Goal: Information Seeking & Learning: Learn about a topic

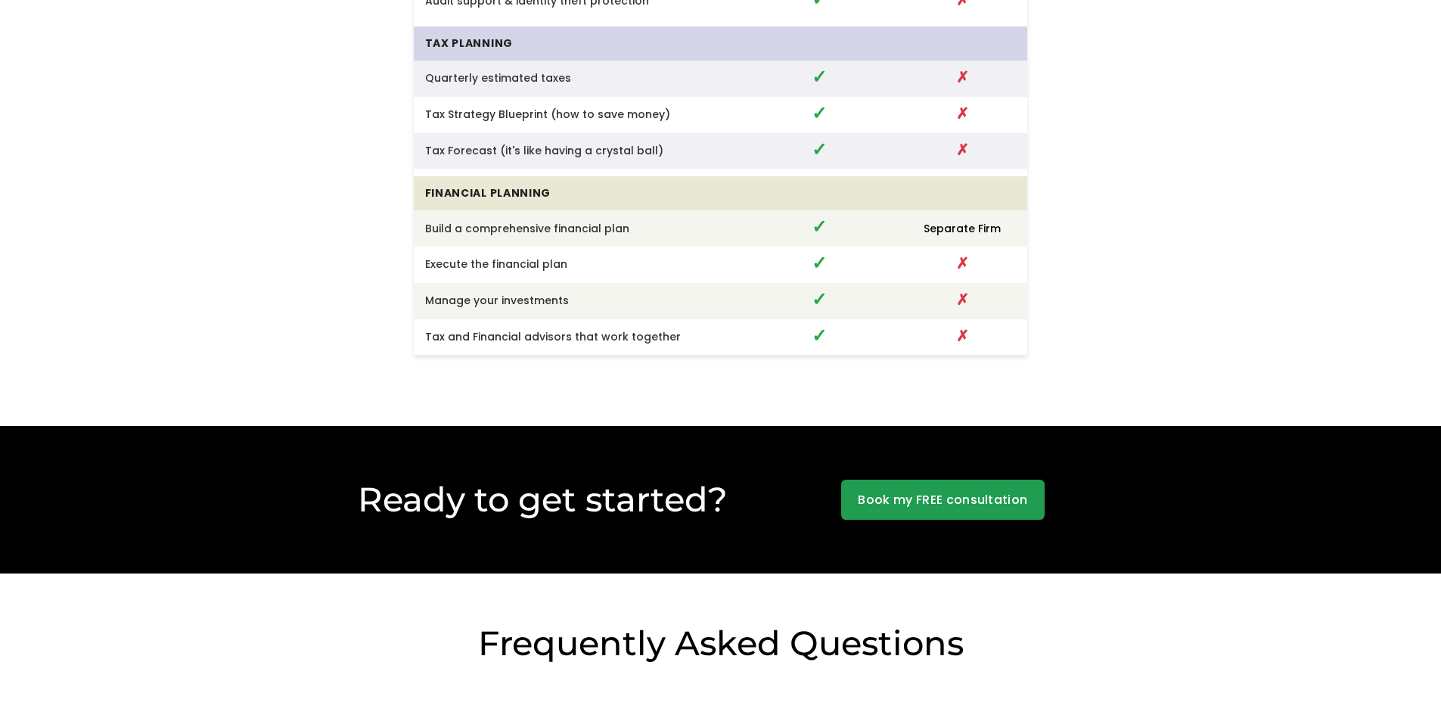
scroll to position [4093, 0]
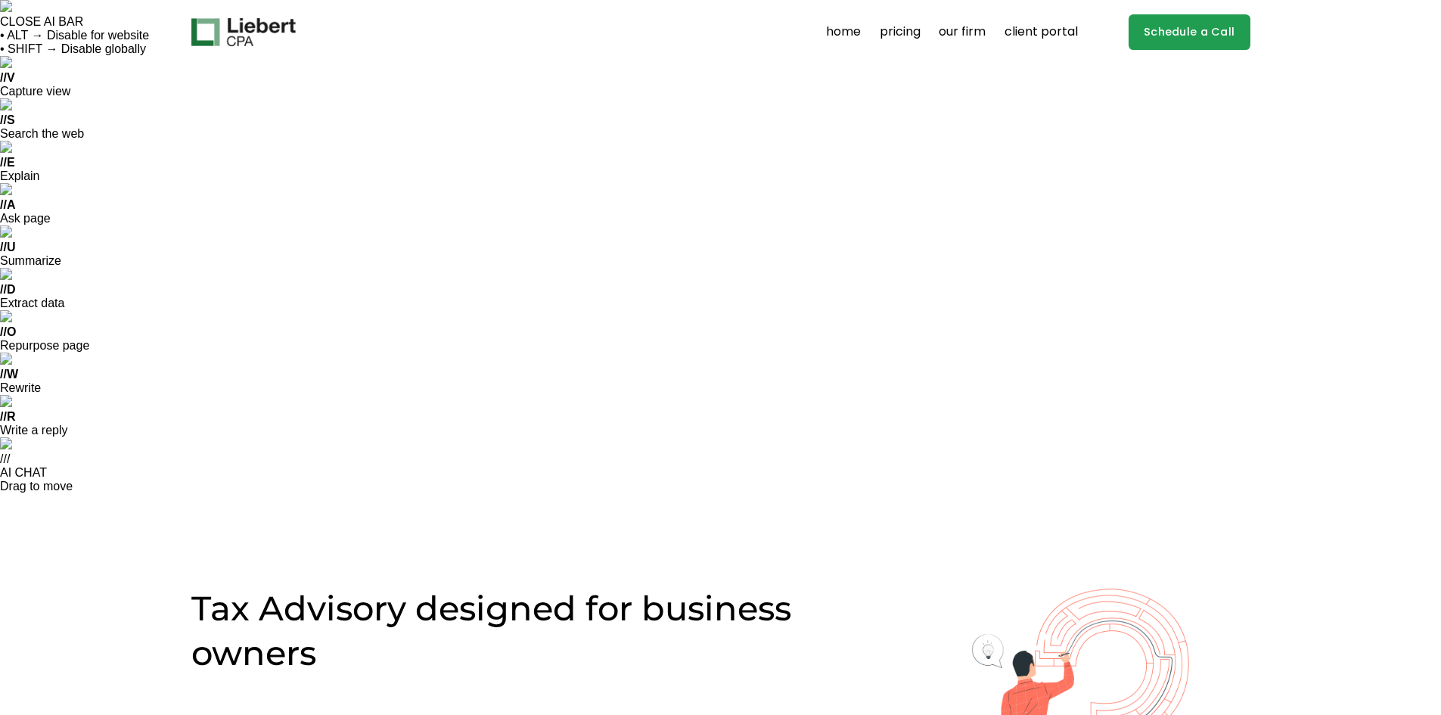
click at [956, 25] on link "our firm" at bounding box center [961, 32] width 47 height 24
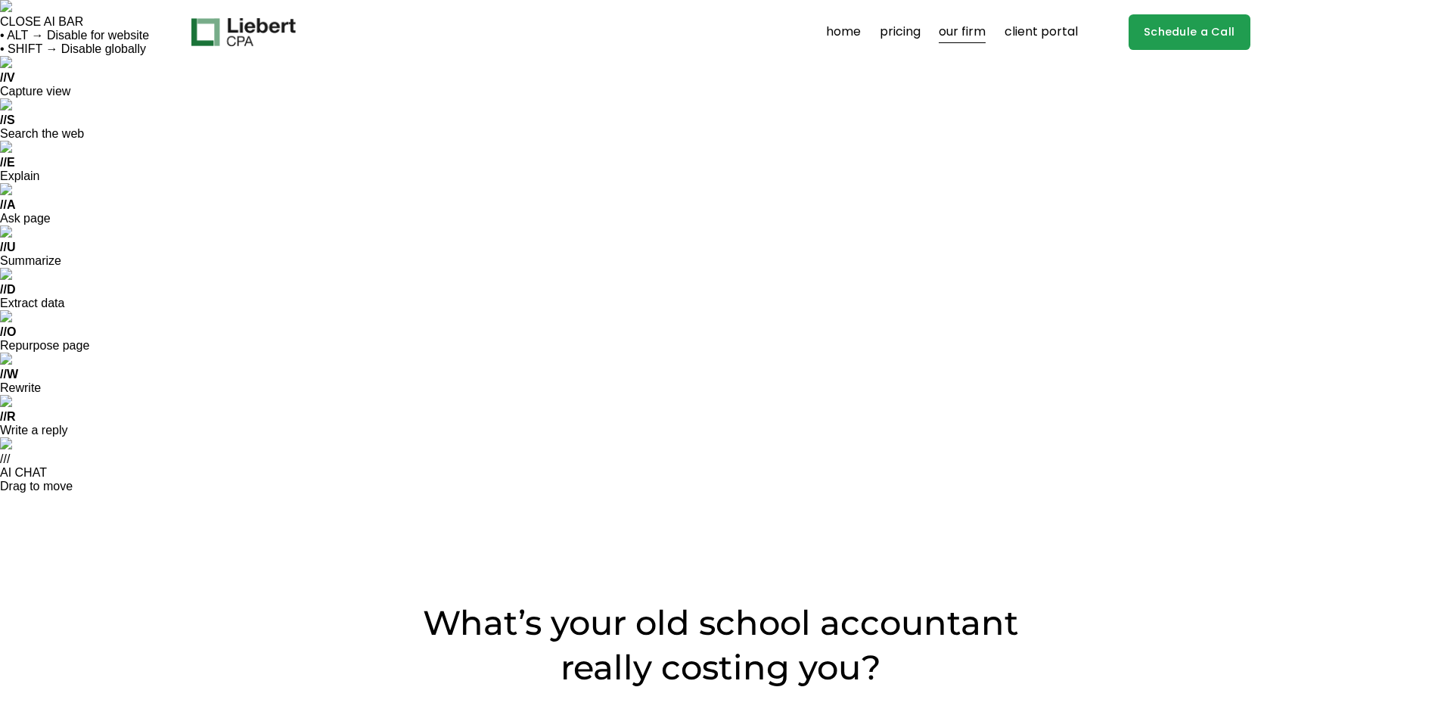
click at [901, 33] on link "pricing" at bounding box center [899, 32] width 41 height 24
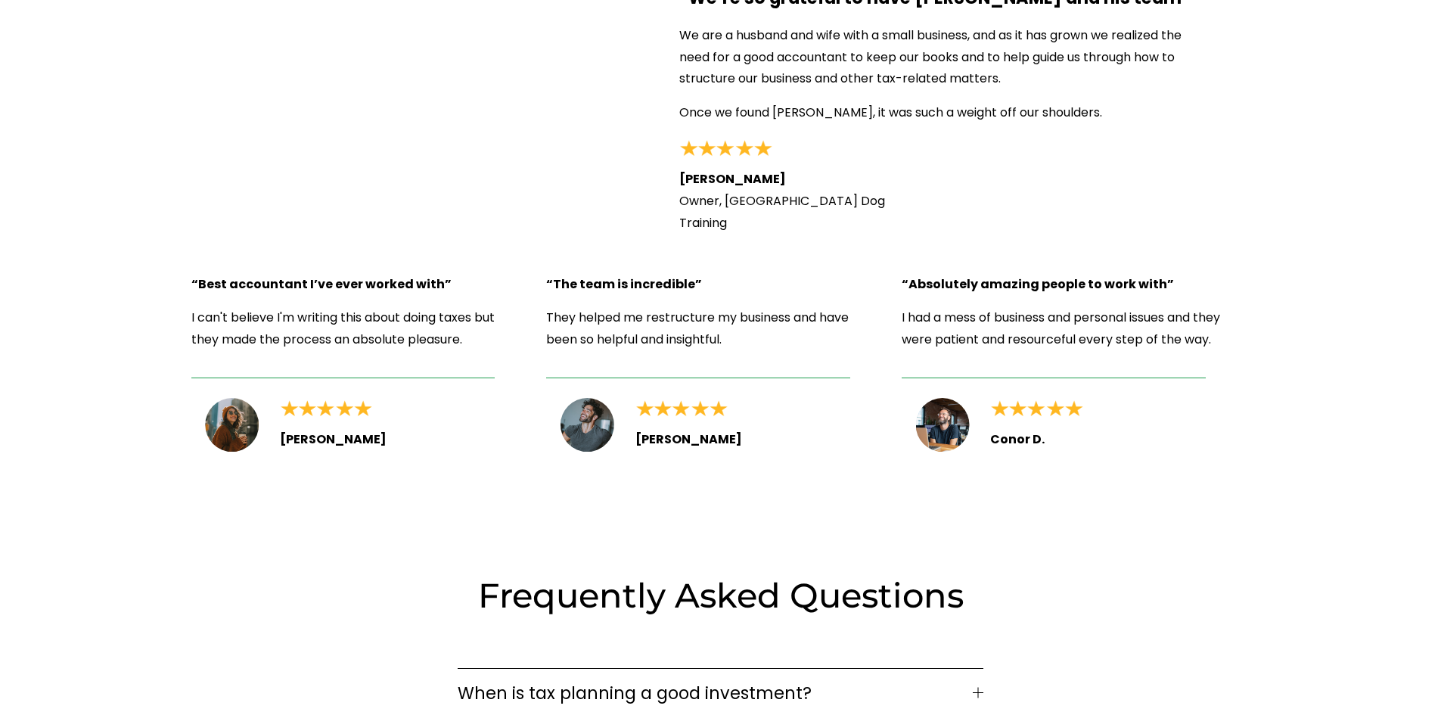
scroll to position [2251, 0]
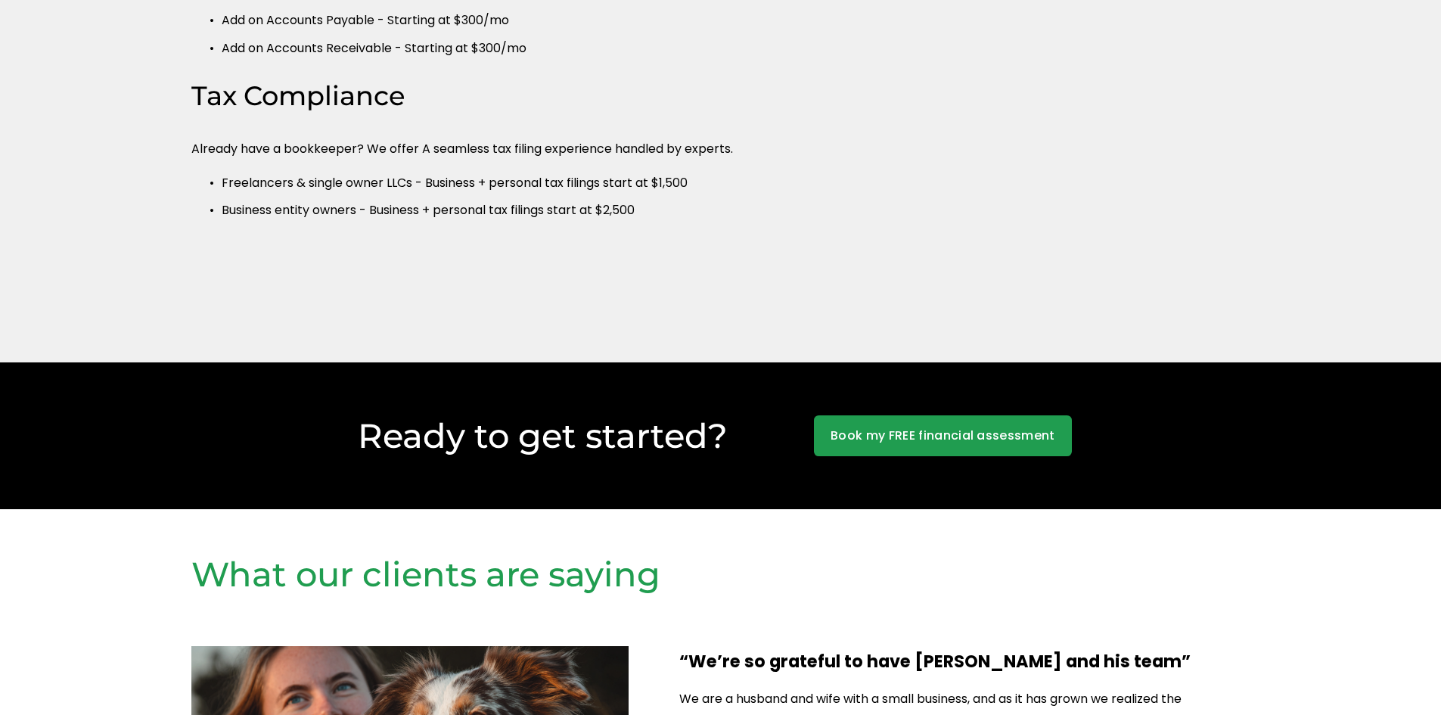
scroll to position [1588, 0]
